Goal: Task Accomplishment & Management: Complete application form

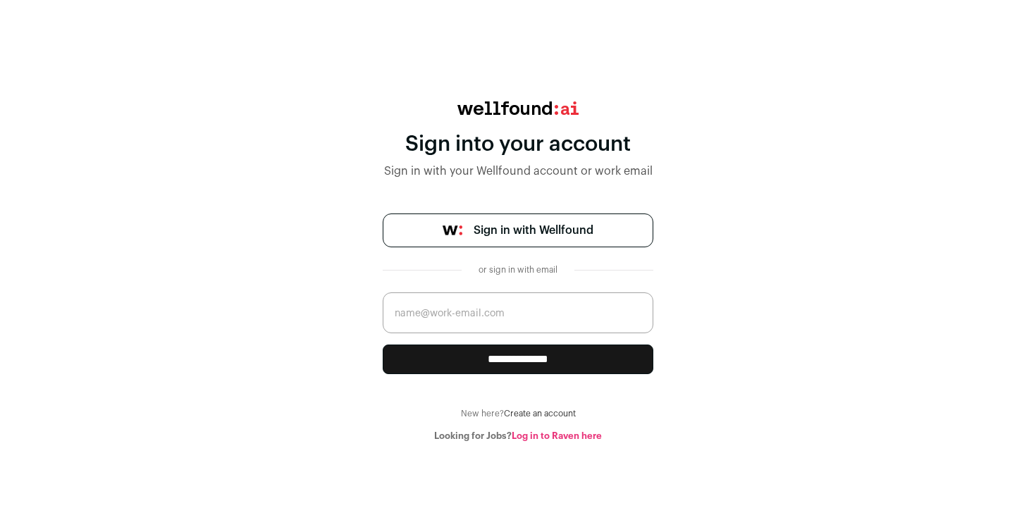
click at [495, 316] on input "email" at bounding box center [518, 312] width 271 height 41
click at [764, 358] on div "**********" at bounding box center [518, 271] width 1036 height 340
click at [557, 329] on input "email" at bounding box center [518, 312] width 271 height 41
type input "[PERSON_NAME][EMAIL_ADDRESS][DOMAIN_NAME]"
click at [421, 355] on input "**********" at bounding box center [518, 359] width 271 height 30
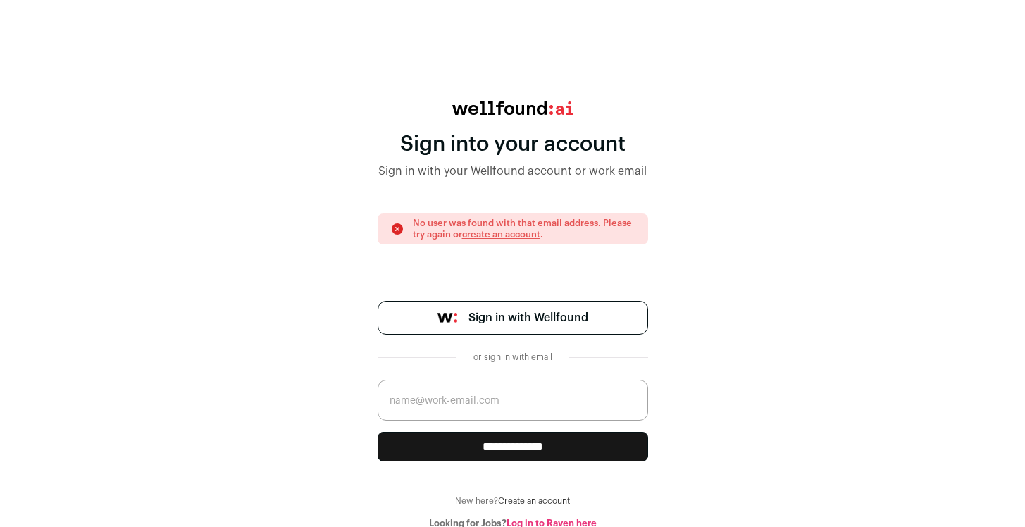
click at [511, 328] on link "Sign in with Wellfound" at bounding box center [513, 318] width 271 height 34
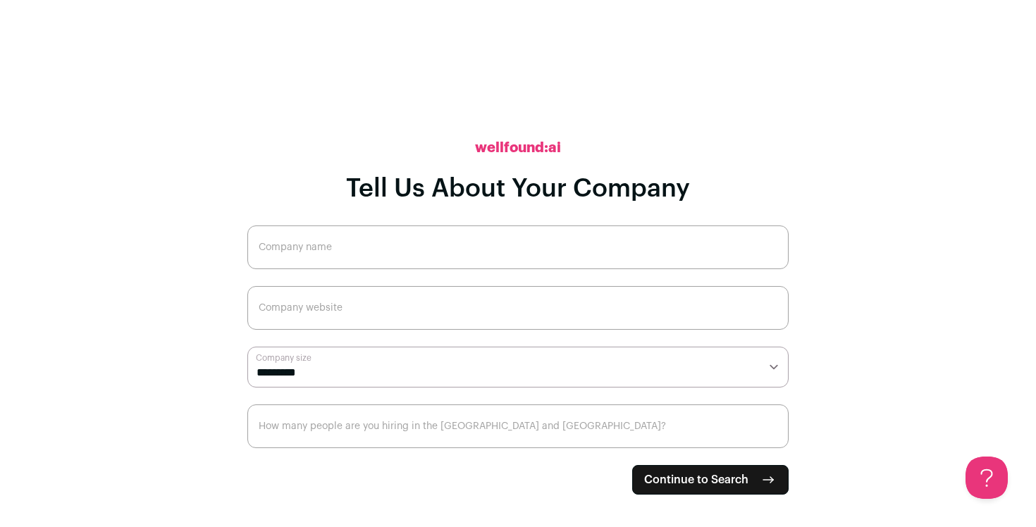
click at [464, 256] on input "Company name" at bounding box center [517, 247] width 541 height 44
click at [716, 486] on span "Continue to Search" at bounding box center [696, 479] width 104 height 17
click at [414, 256] on input "Company name" at bounding box center [517, 247] width 541 height 44
type input "N"
type input "D"
